Goal: Find specific page/section: Find specific page/section

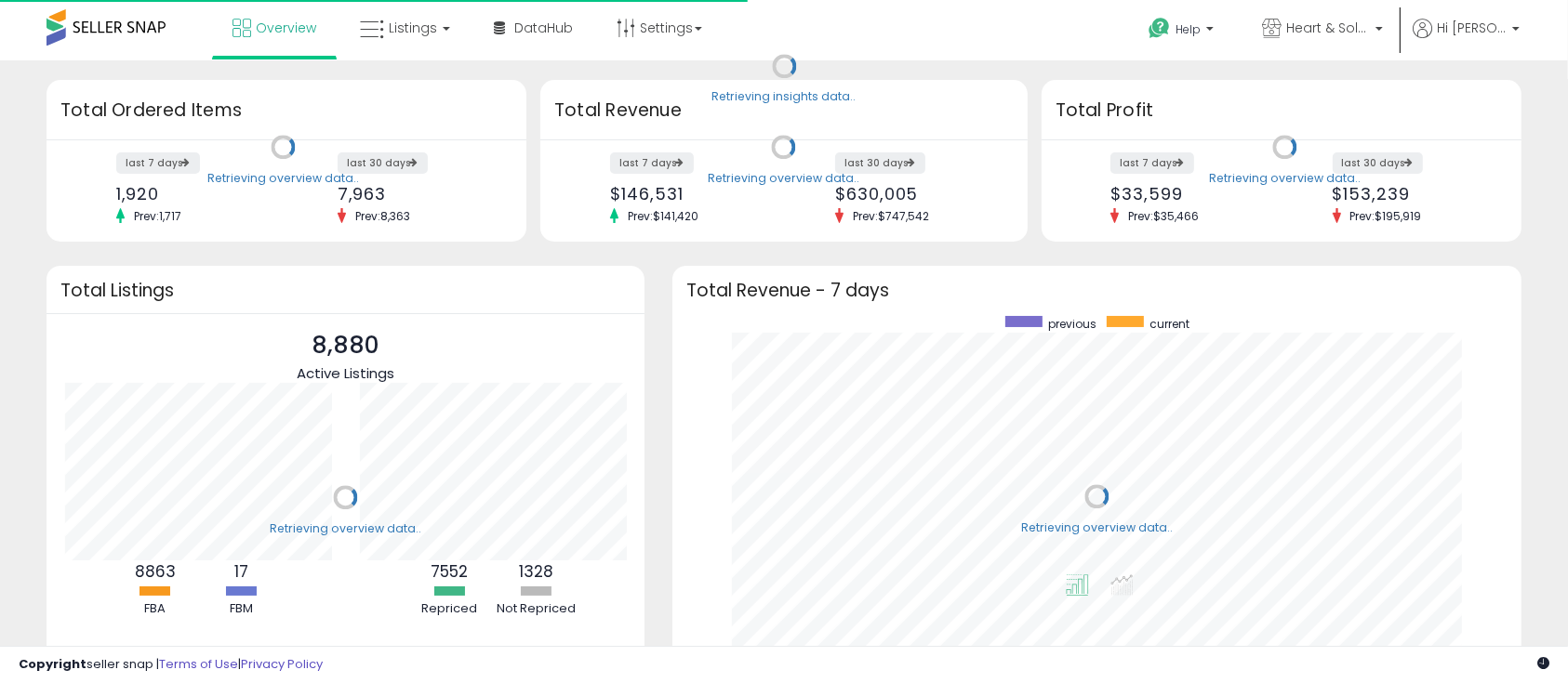
scroll to position [352, 811]
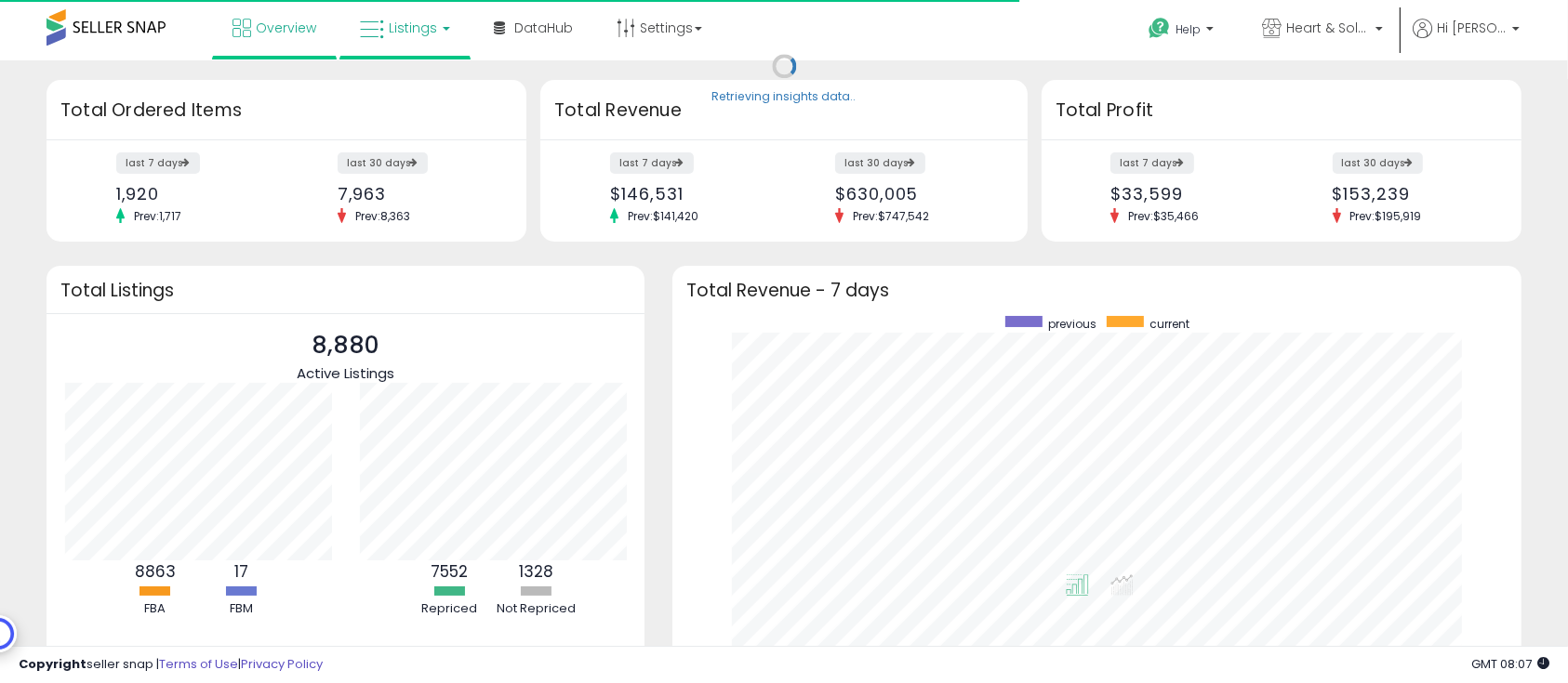
click at [402, 30] on span "Listings" at bounding box center [412, 27] width 48 height 18
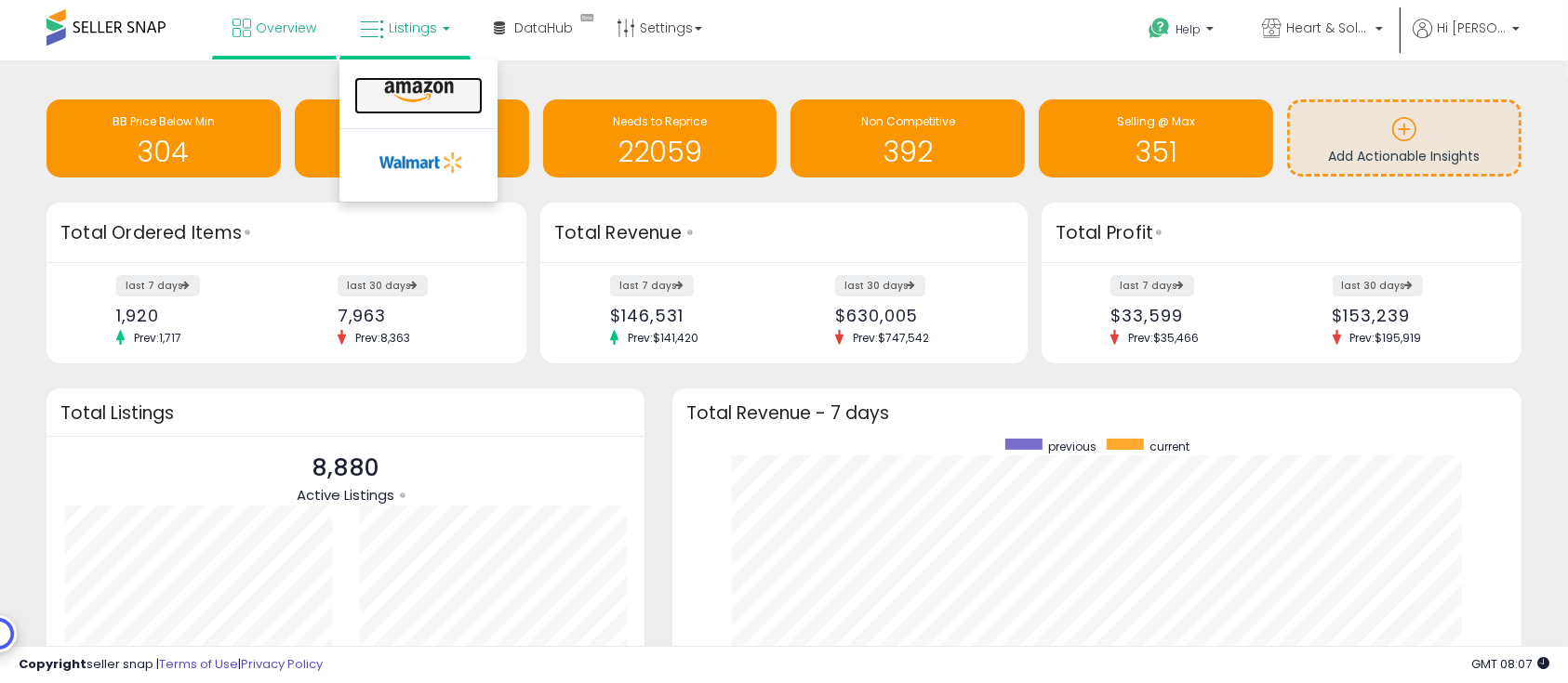
click at [438, 98] on icon at bounding box center [419, 92] width 81 height 24
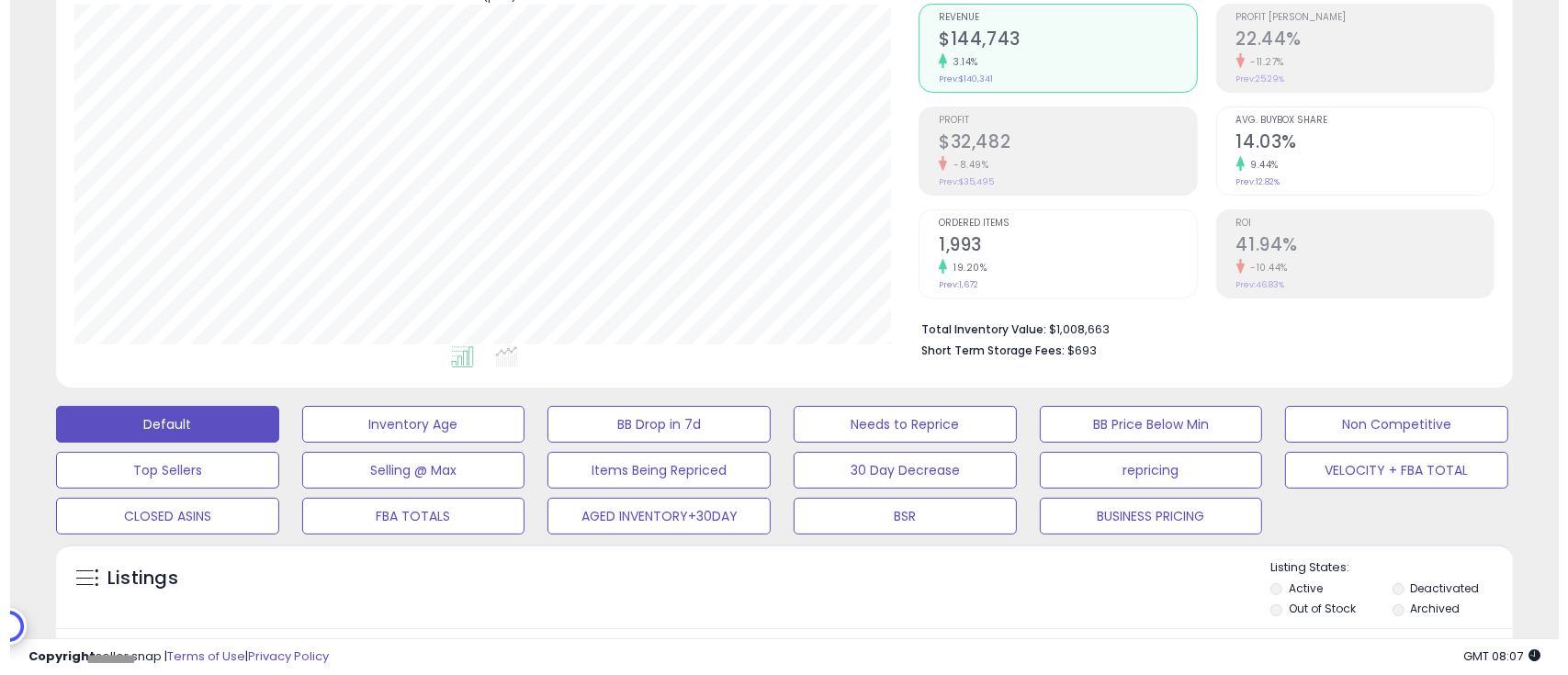
scroll to position [245, 0]
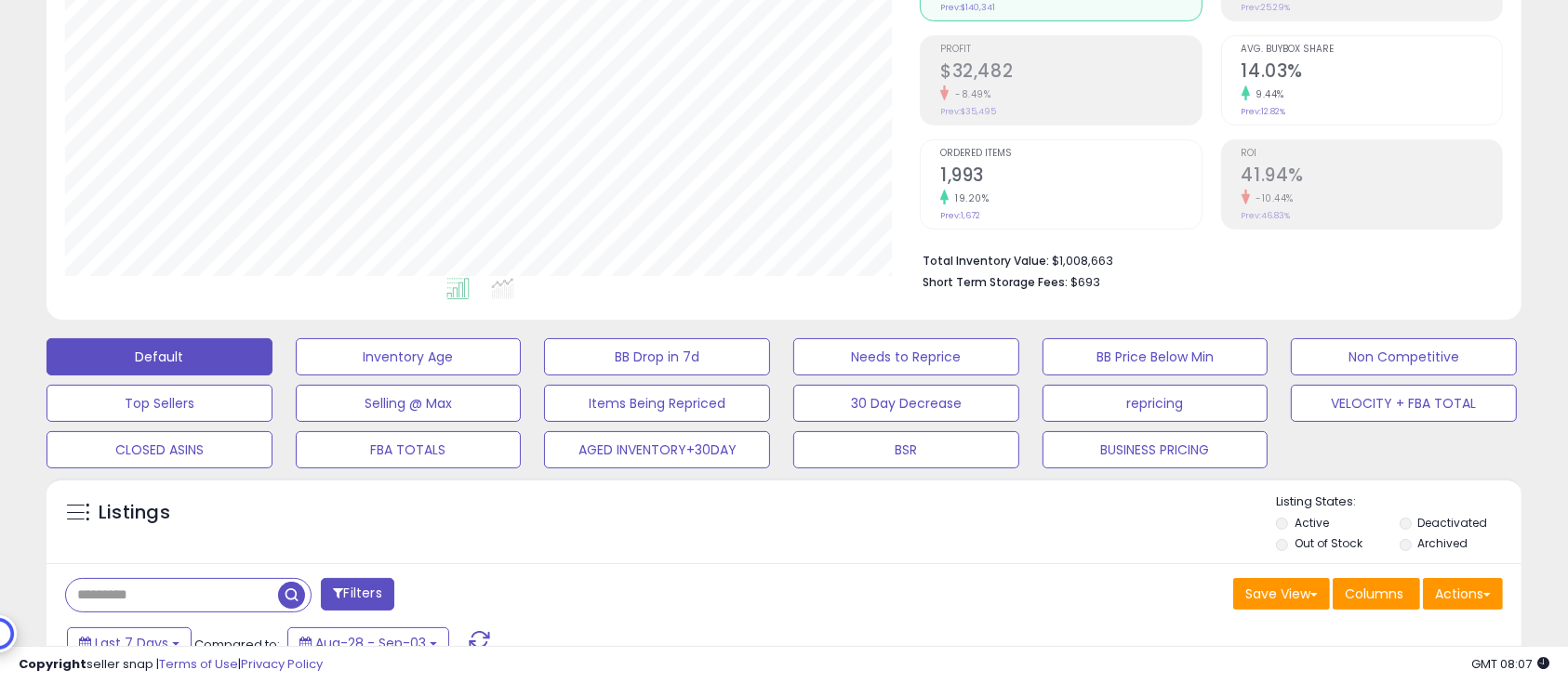
click at [195, 606] on input "text" at bounding box center [173, 595] width 212 height 33
paste input "**********"
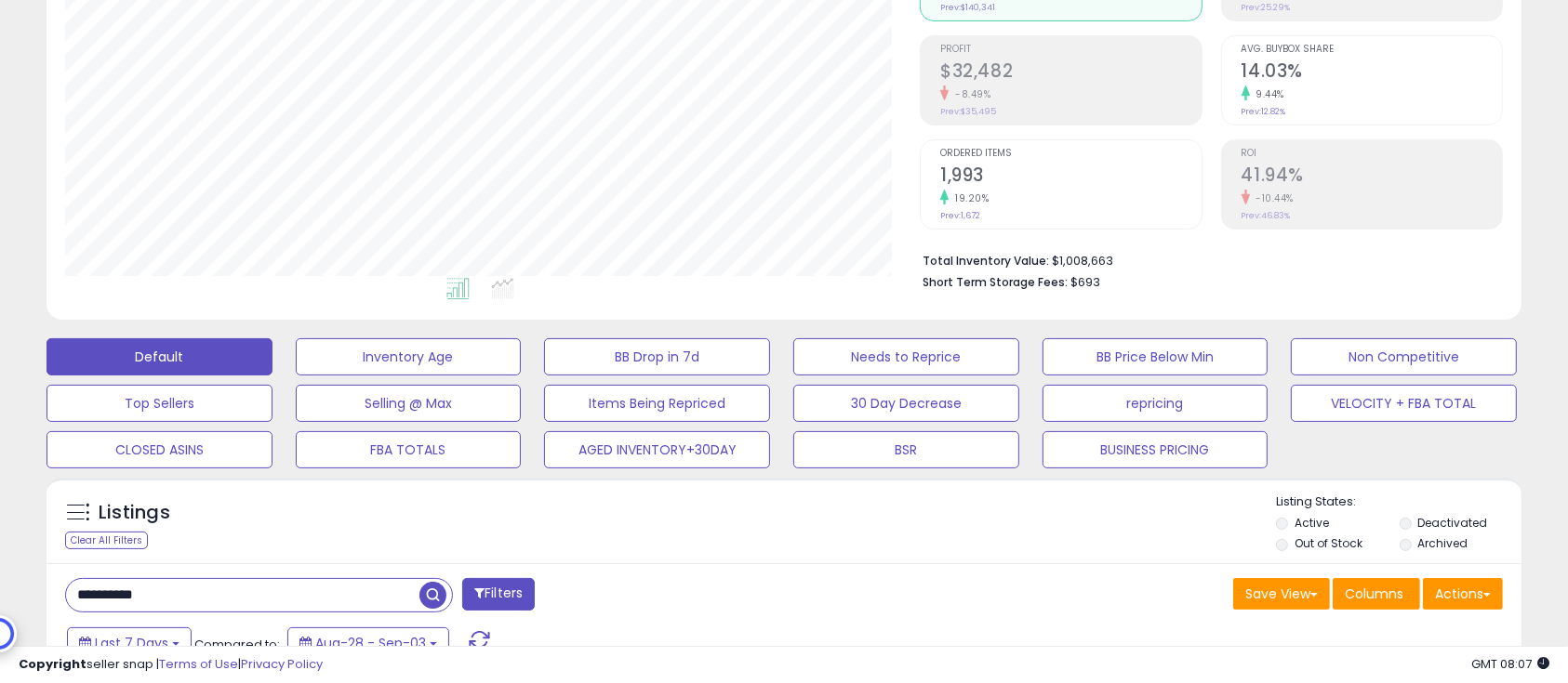
type input "**********"
click at [432, 599] on span "button" at bounding box center [433, 595] width 27 height 27
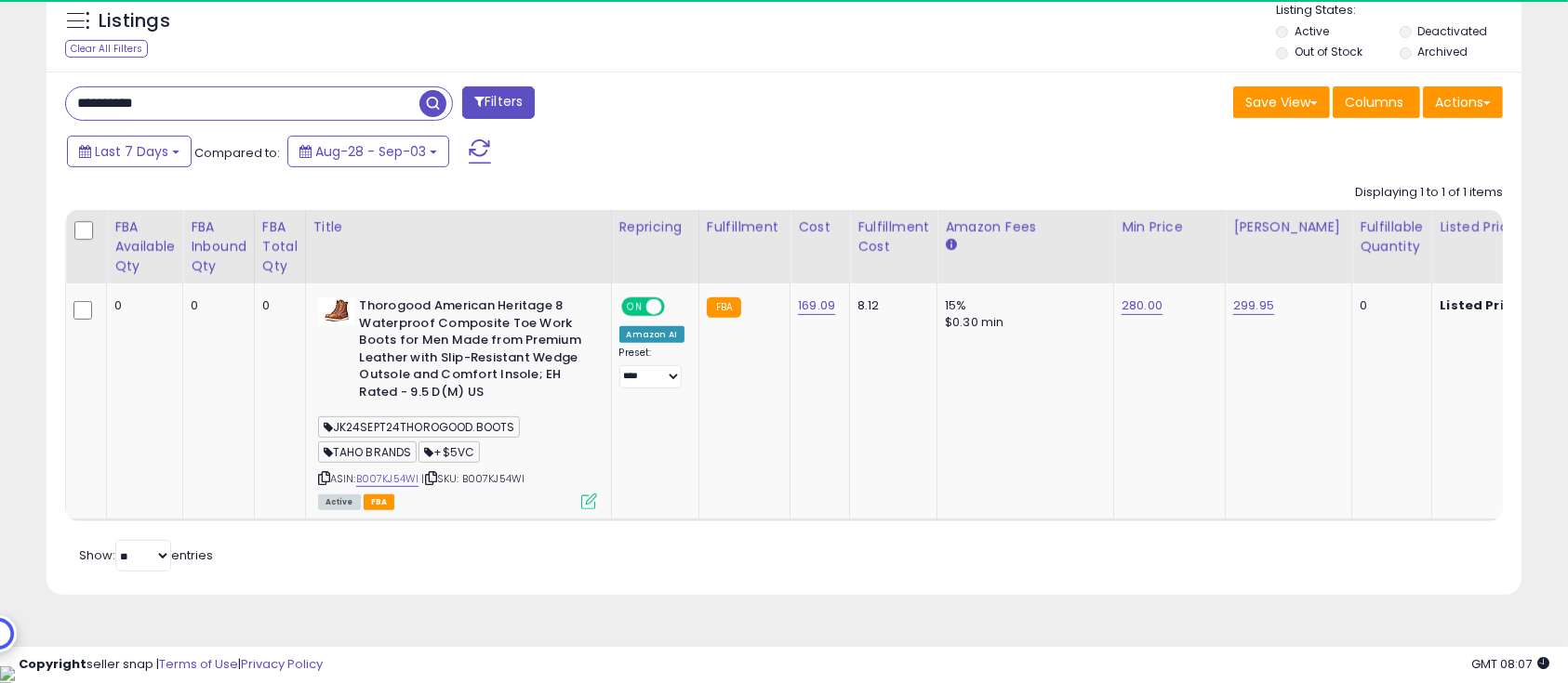
scroll to position [381, 856]
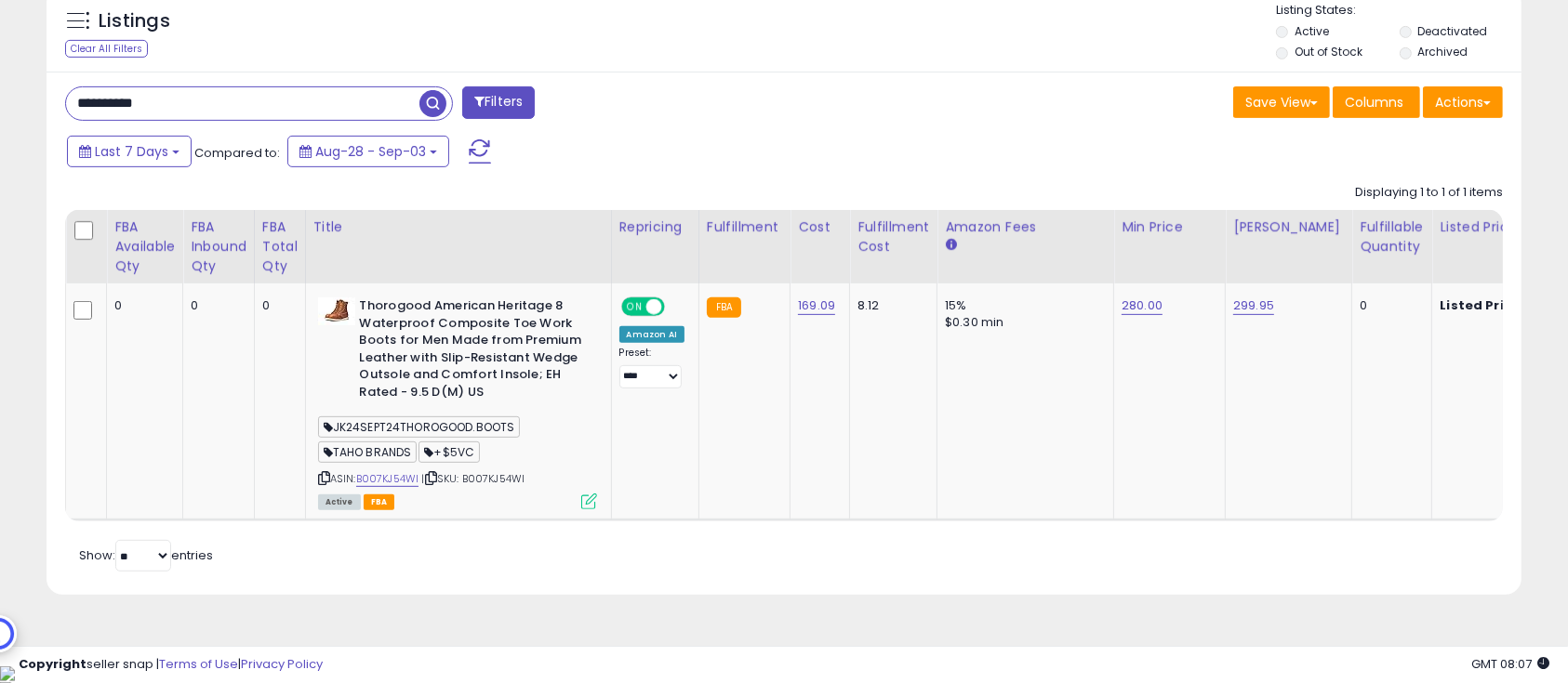
click at [773, 133] on div "Last 7 Days Compared to: Aug-28 - Sep-03" at bounding box center [602, 153] width 1079 height 41
click at [921, 31] on div "Listings Clear All Filters Listing States:" at bounding box center [784, 34] width 1475 height 64
